Goal: Information Seeking & Learning: Learn about a topic

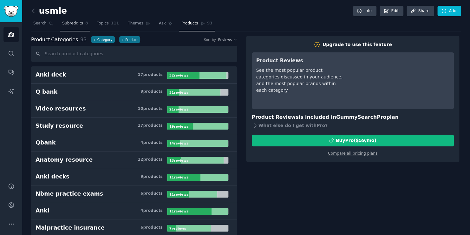
click at [74, 25] on span "Subreddits" at bounding box center [72, 24] width 21 height 6
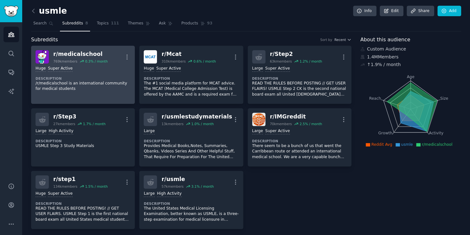
click at [72, 71] on div "Huge Super Active" at bounding box center [83, 69] width 95 height 6
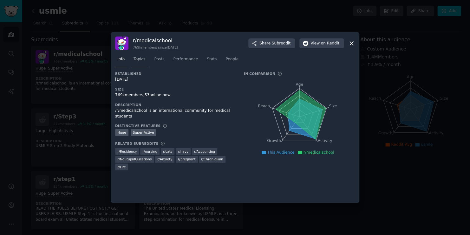
click at [140, 58] on span "Topics" at bounding box center [140, 60] width 12 height 6
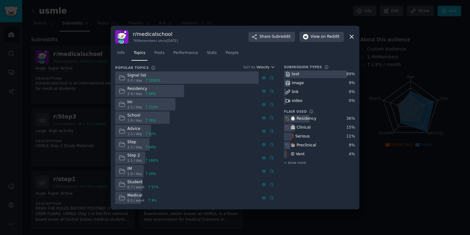
click at [266, 67] on span "Velocity" at bounding box center [262, 67] width 13 height 4
click at [158, 54] on span "Posts" at bounding box center [159, 53] width 10 height 6
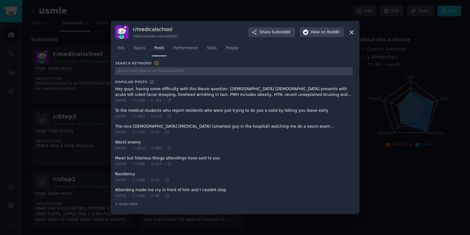
click at [130, 143] on span at bounding box center [234, 145] width 238 height 16
click at [132, 140] on span at bounding box center [234, 145] width 238 height 16
click at [171, 147] on icon at bounding box center [169, 147] width 3 height 3
click at [169, 194] on icon at bounding box center [167, 195] width 3 height 3
click at [262, 9] on div at bounding box center [235, 117] width 470 height 235
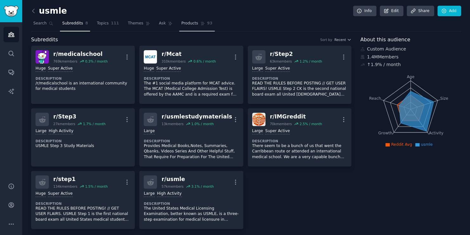
click at [182, 21] on span "Products" at bounding box center [190, 24] width 17 height 6
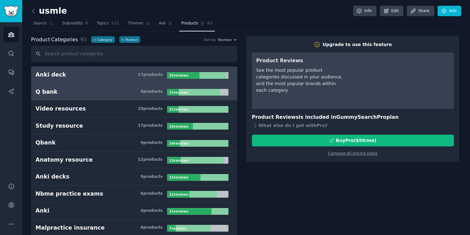
click at [136, 91] on h3 "Q bank 9 product s" at bounding box center [102, 92] width 132 height 8
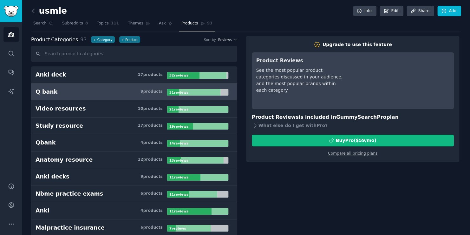
click at [145, 22] on nav "Search Subreddits 8 Topics 111 Themes Ask Products 93" at bounding box center [246, 24] width 430 height 13
click at [139, 18] on div "usmle Info Edit Share Add" at bounding box center [246, 12] width 430 height 13
click at [134, 23] on span "Themes" at bounding box center [136, 24] width 16 height 6
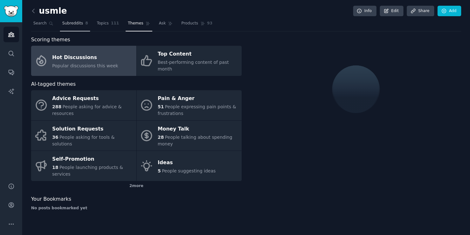
click at [66, 25] on span "Subreddits" at bounding box center [72, 24] width 21 height 6
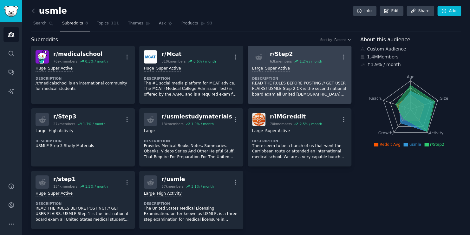
click at [296, 83] on p "READ THE RULES BEFORE POSTING // GET USER FLAIRS! USMLE Step 2 CK is the second…" at bounding box center [299, 89] width 95 height 17
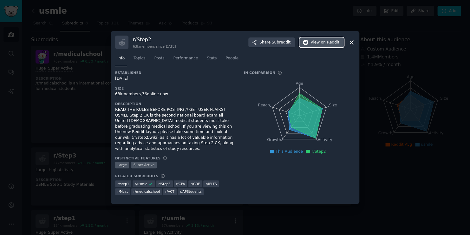
click at [324, 44] on span "on Reddit" at bounding box center [330, 43] width 18 height 6
